Goal: Check status: Check status

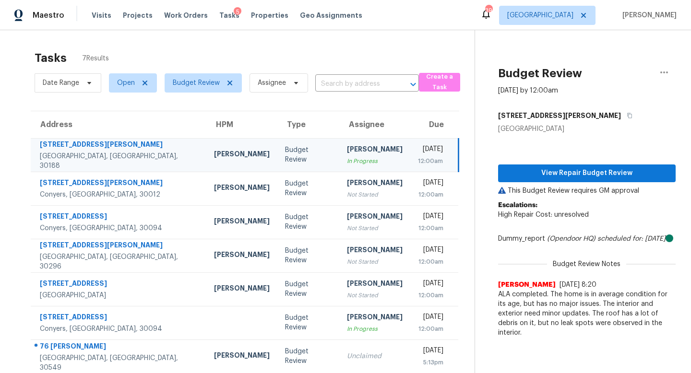
scroll to position [30, 0]
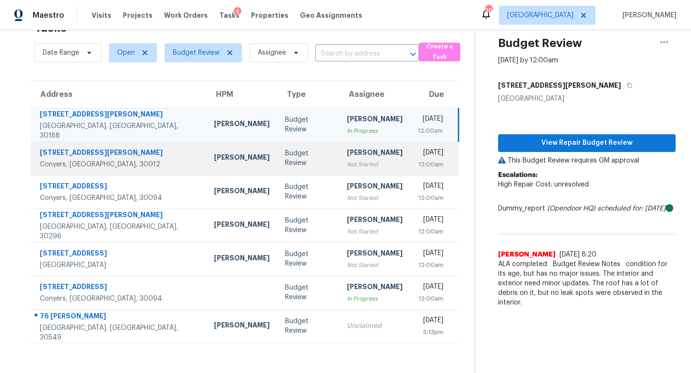
click at [347, 162] on div "Not Started" at bounding box center [375, 165] width 56 height 10
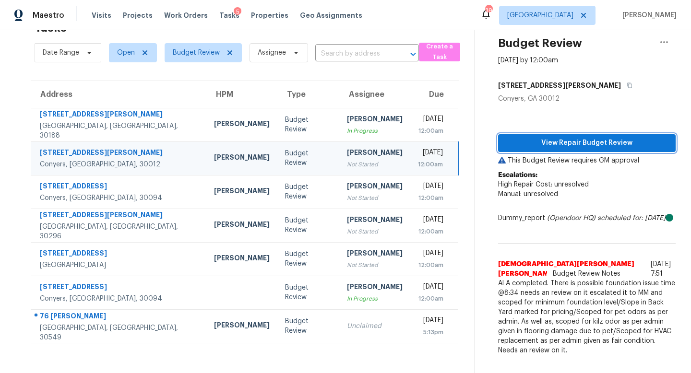
click at [565, 142] on span "View Repair Budget Review" at bounding box center [587, 143] width 162 height 12
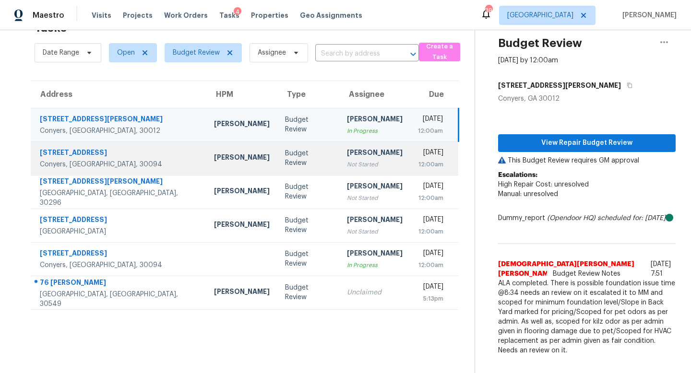
click at [339, 169] on td "[PERSON_NAME] Not Started" at bounding box center [374, 159] width 71 height 34
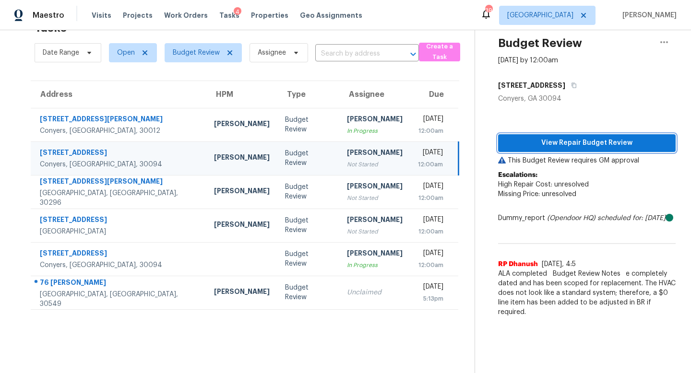
click at [580, 141] on span "View Repair Budget Review" at bounding box center [587, 143] width 162 height 12
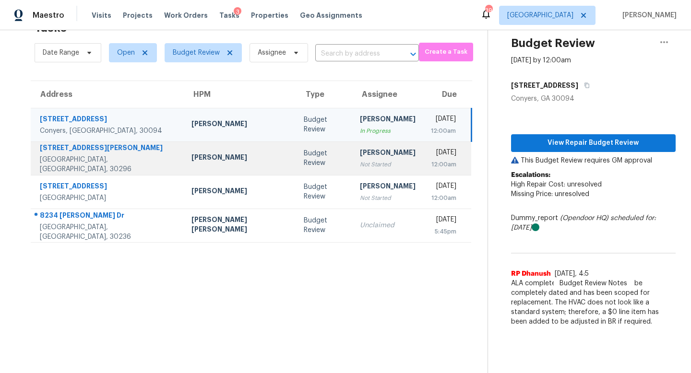
click at [304, 157] on div "Budget Review" at bounding box center [324, 158] width 41 height 19
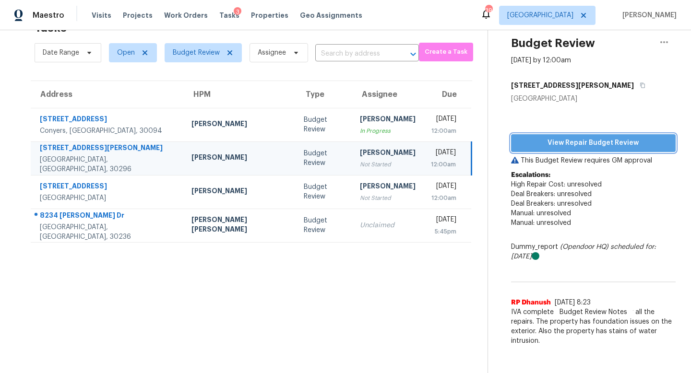
click at [561, 142] on span "View Repair Budget Review" at bounding box center [593, 143] width 149 height 12
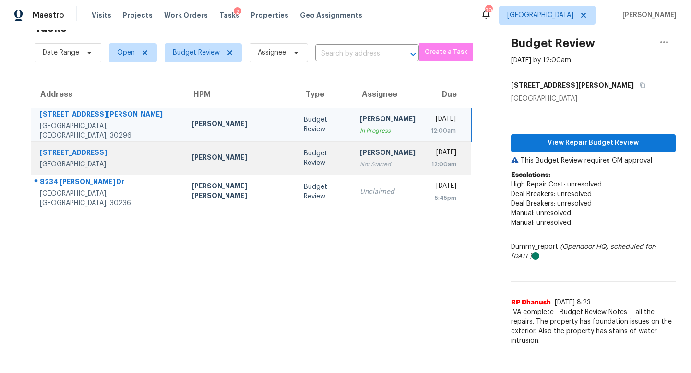
click at [304, 158] on div "Budget Review" at bounding box center [324, 158] width 41 height 19
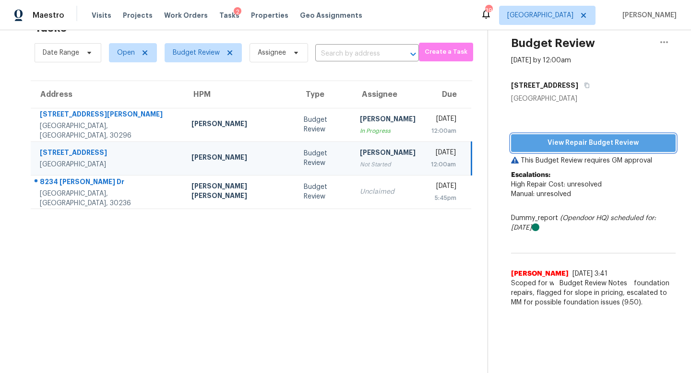
click at [593, 140] on span "View Repair Budget Review" at bounding box center [593, 143] width 149 height 12
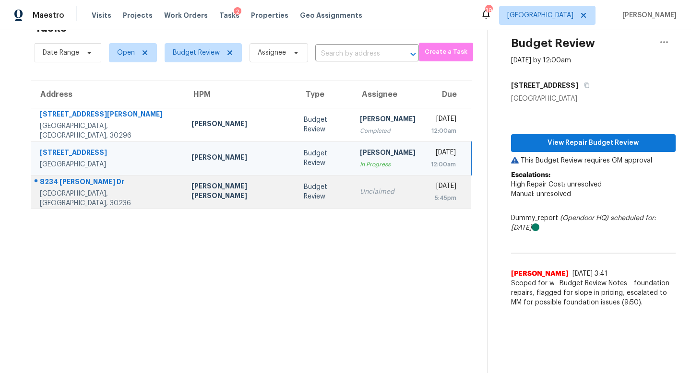
click at [296, 184] on td "Budget Review" at bounding box center [324, 192] width 56 height 34
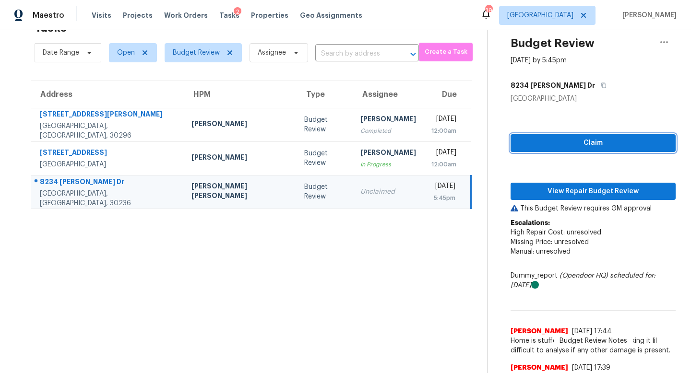
click at [583, 140] on span "Claim" at bounding box center [593, 143] width 150 height 12
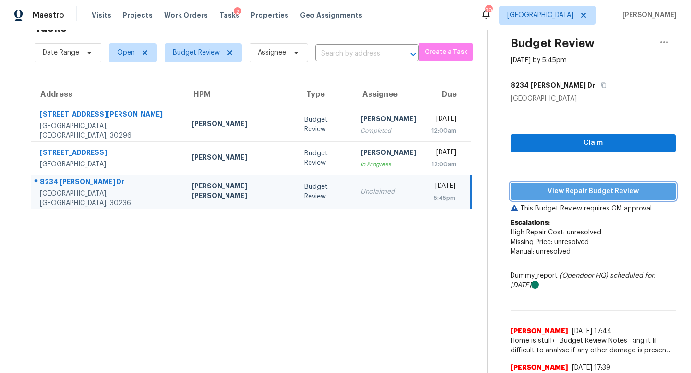
click at [566, 195] on span "View Repair Budget Review" at bounding box center [593, 192] width 150 height 12
